Goal: Book appointment/travel/reservation

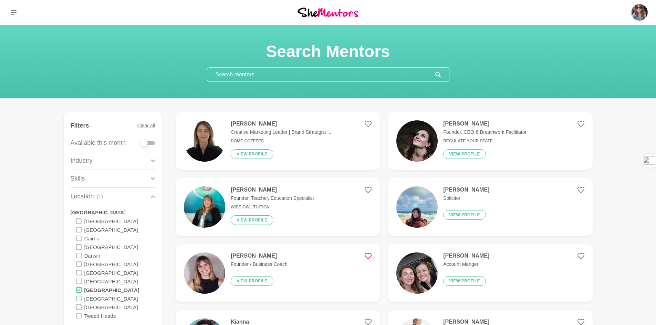
scroll to position [69, 0]
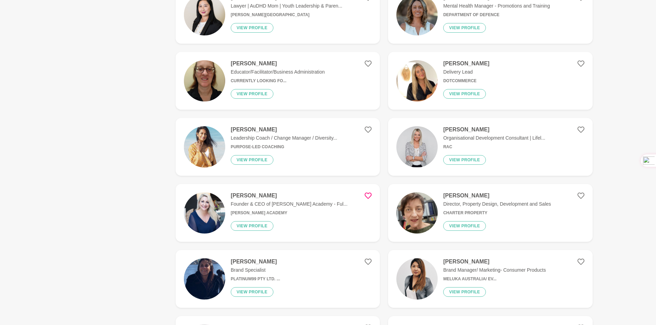
scroll to position [723, 0]
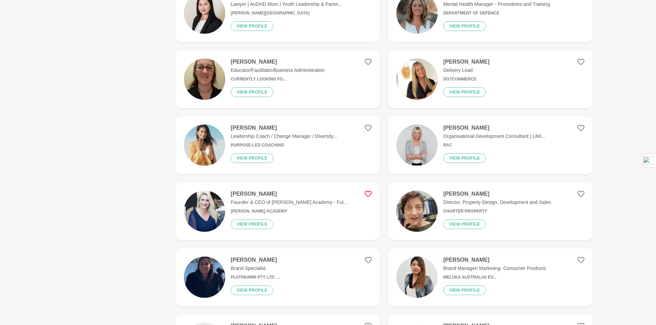
click at [202, 212] on img at bounding box center [204, 211] width 41 height 41
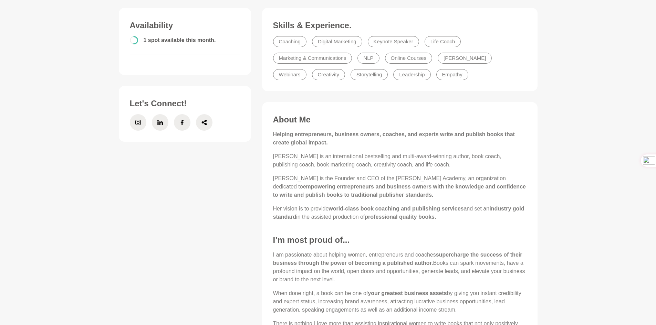
scroll to position [241, 0]
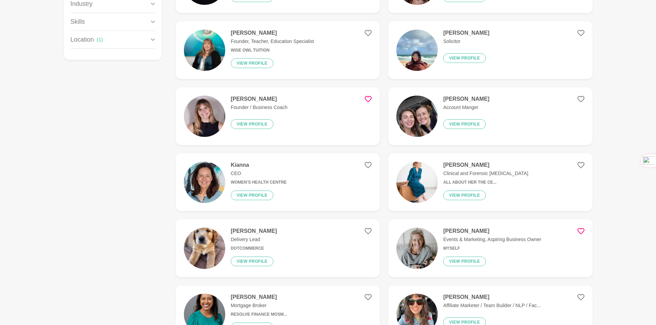
scroll to position [172, 0]
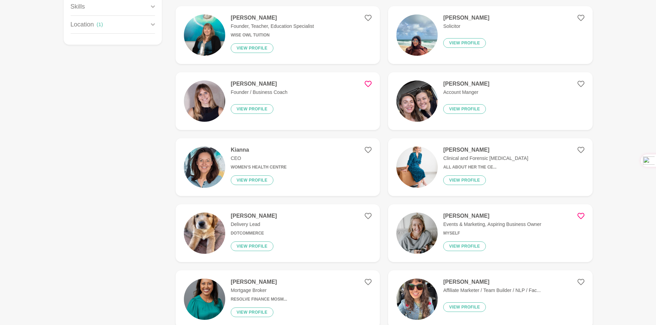
click at [421, 232] on img at bounding box center [416, 233] width 41 height 41
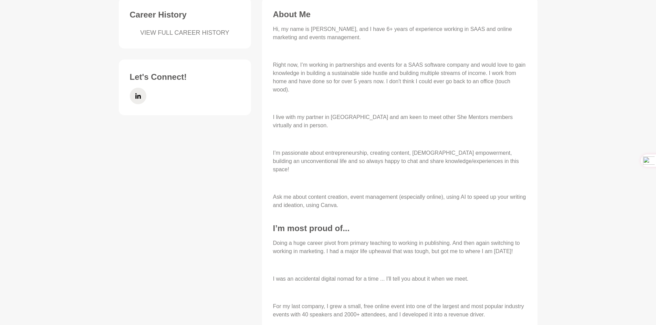
scroll to position [310, 0]
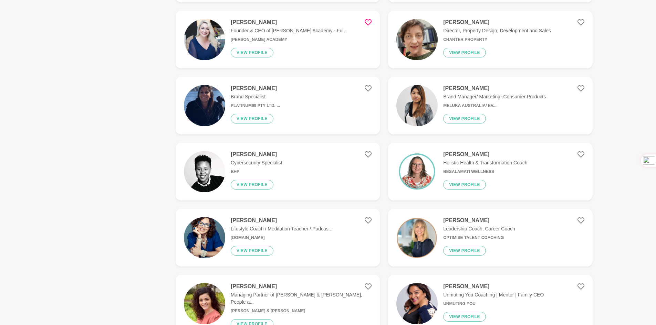
scroll to position [895, 0]
click at [422, 170] on img at bounding box center [416, 171] width 41 height 41
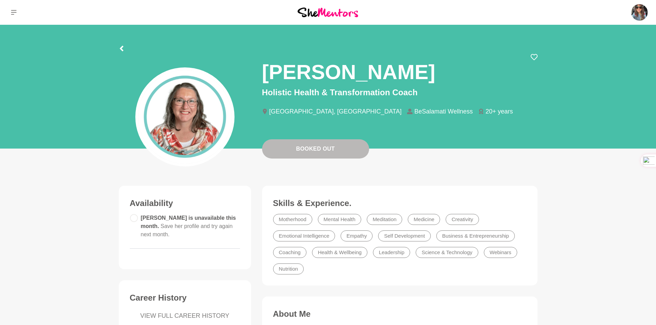
click at [533, 53] on div at bounding box center [328, 47] width 419 height 12
click at [534, 57] on icon at bounding box center [534, 57] width 7 height 7
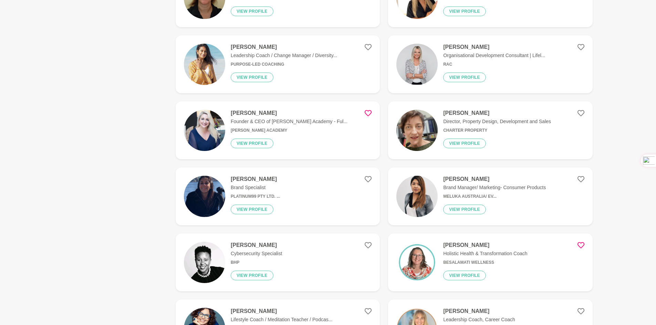
scroll to position [895, 0]
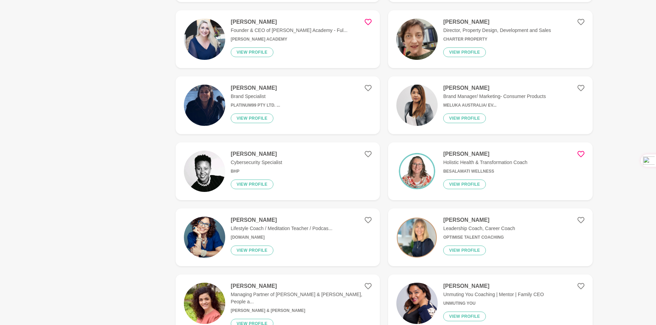
click at [208, 238] on img at bounding box center [204, 237] width 41 height 41
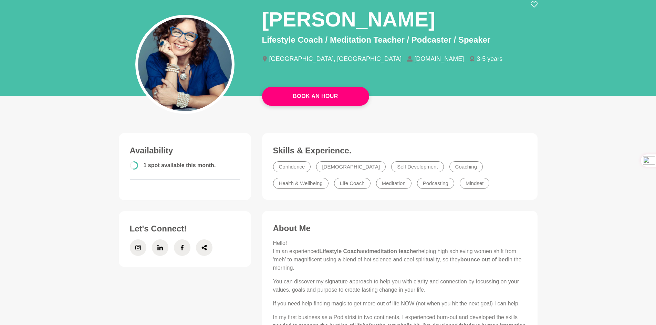
scroll to position [34, 0]
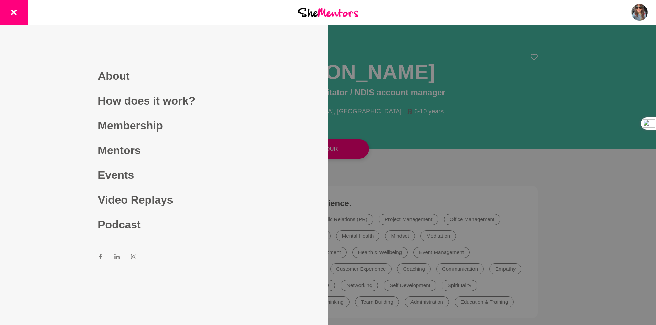
click at [444, 155] on div at bounding box center [328, 162] width 656 height 325
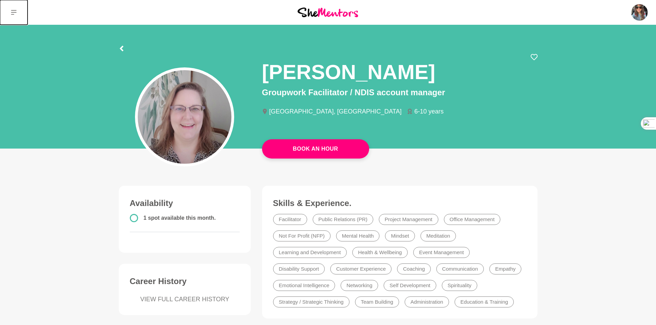
click at [13, 11] on icon at bounding box center [14, 12] width 6 height 5
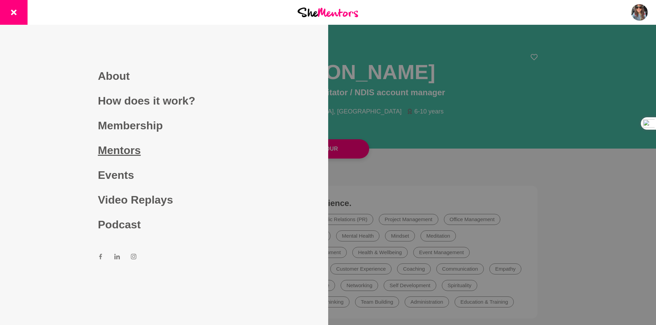
click at [126, 148] on link "Mentors" at bounding box center [164, 150] width 132 height 25
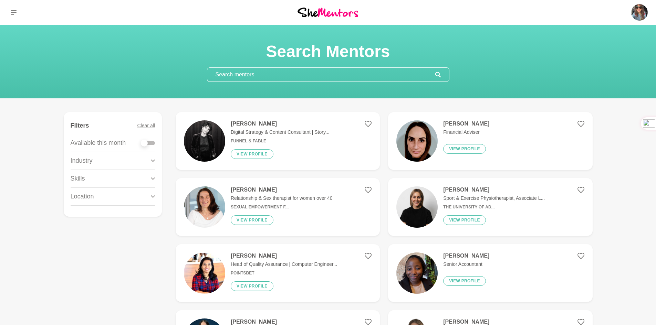
click at [150, 144] on div at bounding box center [148, 143] width 14 height 4
checkbox input "true"
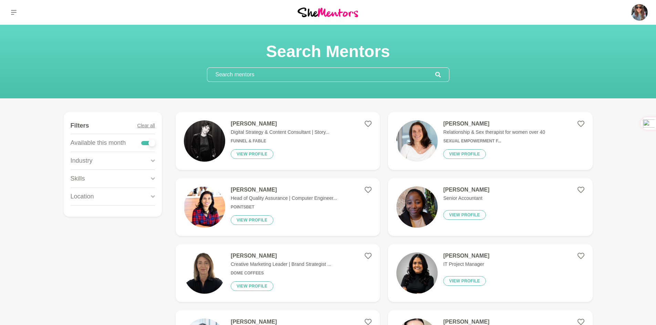
click at [153, 197] on icon at bounding box center [153, 196] width 4 height 3
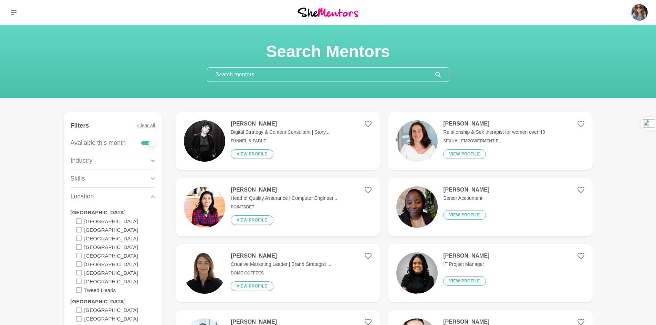
click at [79, 273] on icon at bounding box center [79, 273] width 6 height 6
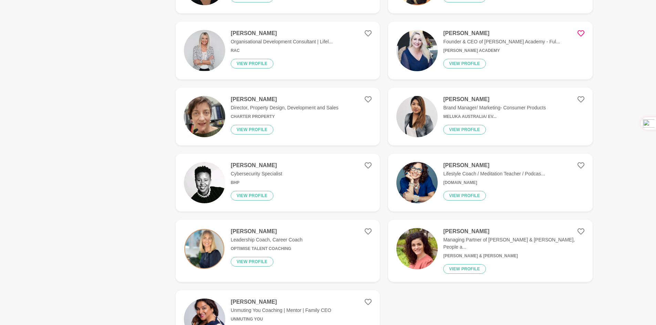
scroll to position [758, 0]
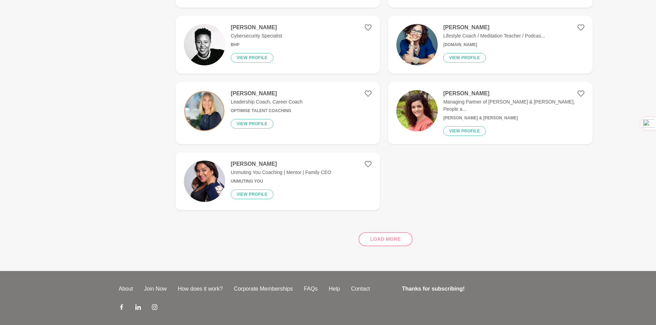
click at [204, 113] on img at bounding box center [204, 110] width 41 height 41
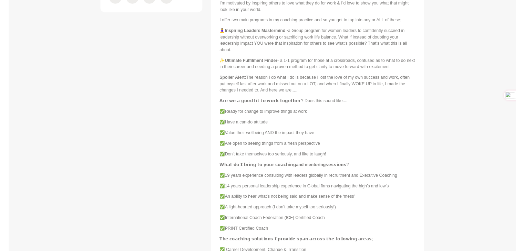
scroll to position [379, 0]
